Goal: Transaction & Acquisition: Book appointment/travel/reservation

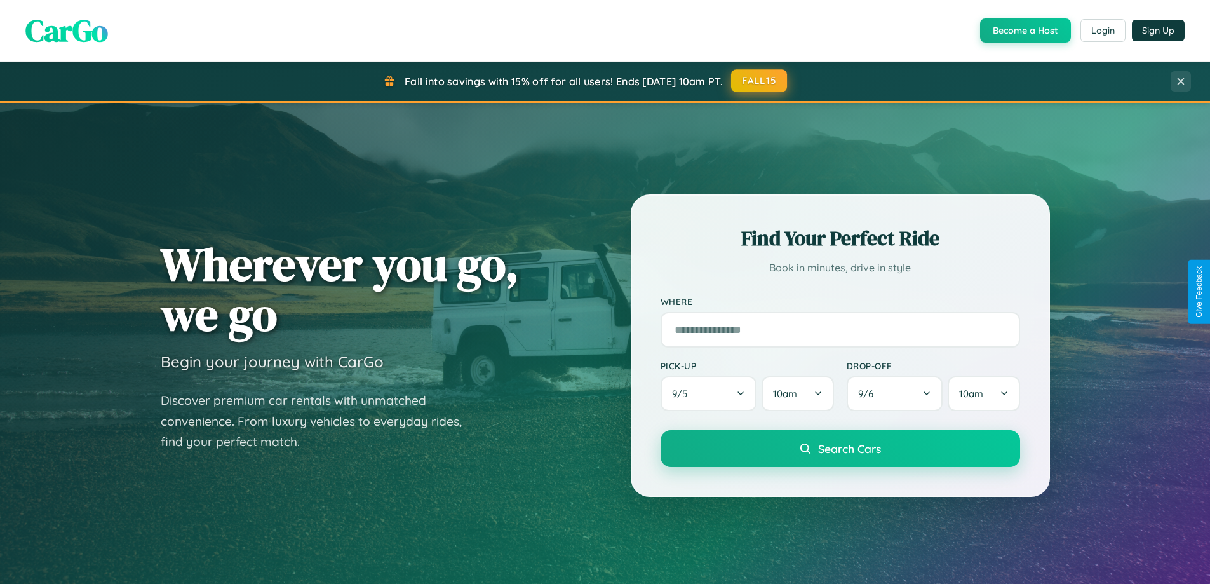
click at [760, 81] on button "FALL15" at bounding box center [759, 80] width 56 height 23
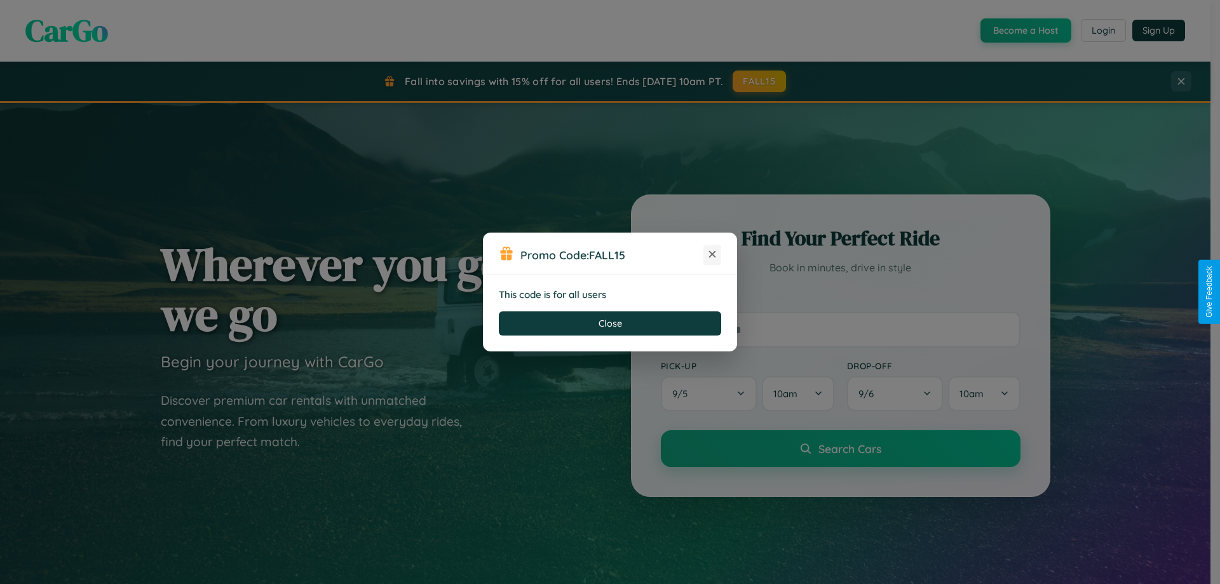
click at [712, 255] on icon at bounding box center [712, 254] width 13 height 13
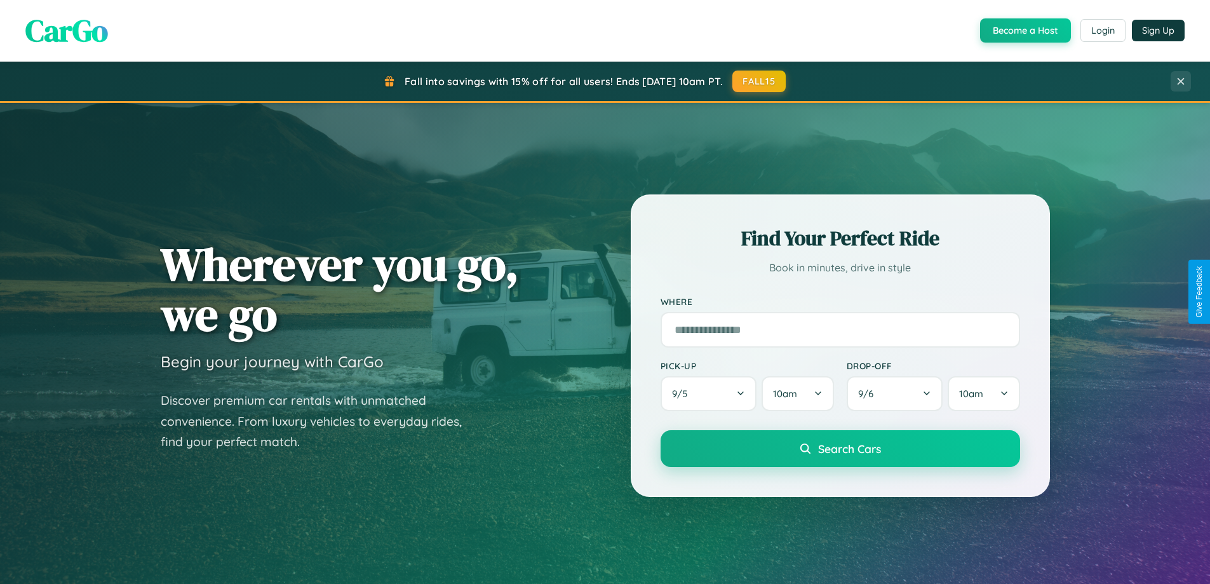
scroll to position [2041, 0]
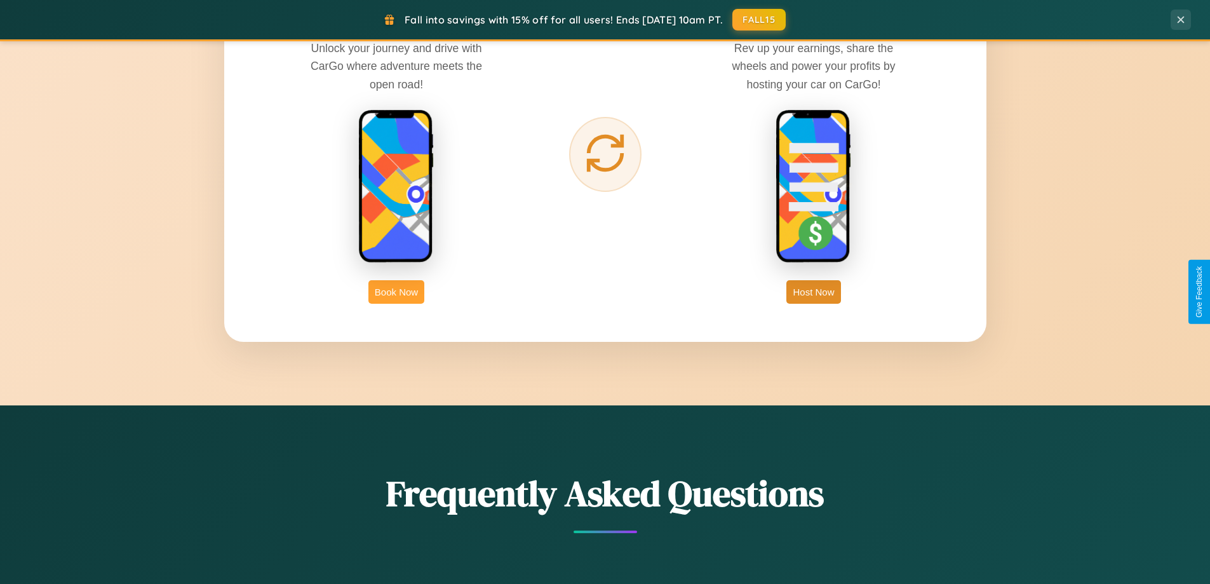
click at [396, 292] on button "Book Now" at bounding box center [396, 292] width 56 height 24
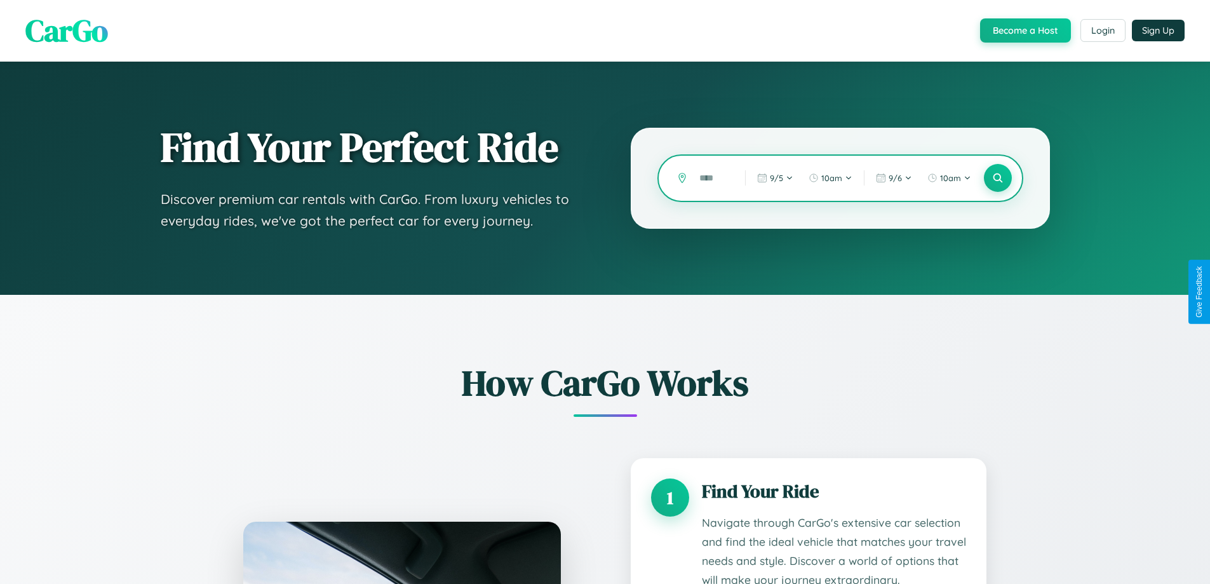
click at [713, 178] on input "text" at bounding box center [712, 178] width 39 height 22
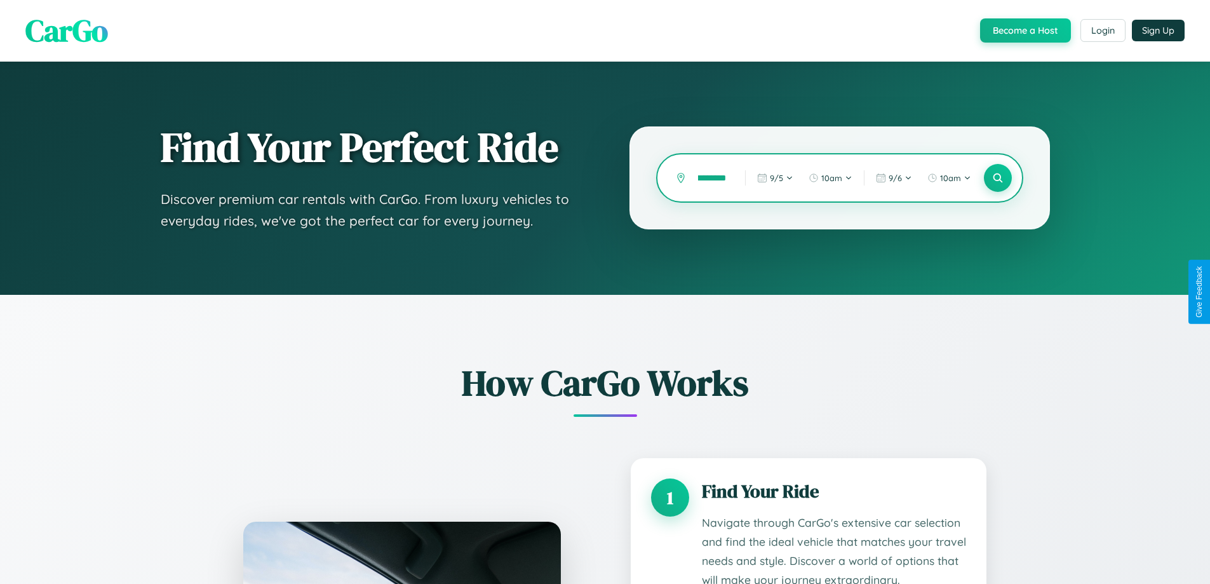
scroll to position [0, 16]
type input "*********"
click at [997, 178] on icon at bounding box center [998, 178] width 12 height 12
